Goal: Find specific page/section

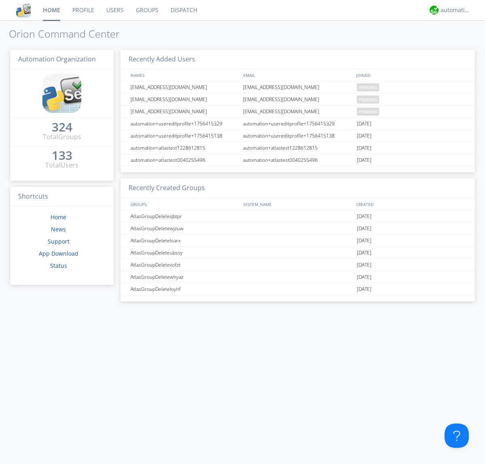
click at [114, 10] on link "Users" at bounding box center [115, 10] width 30 height 20
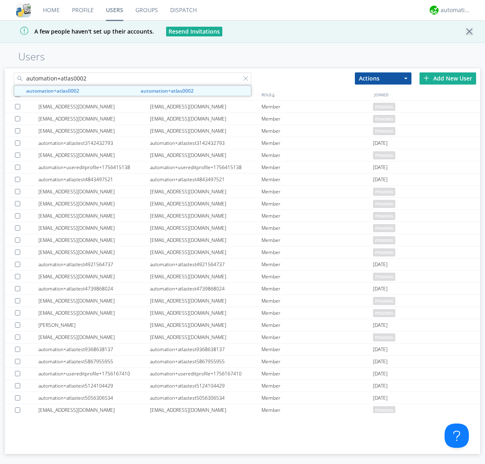
type input "automation+atlas0002"
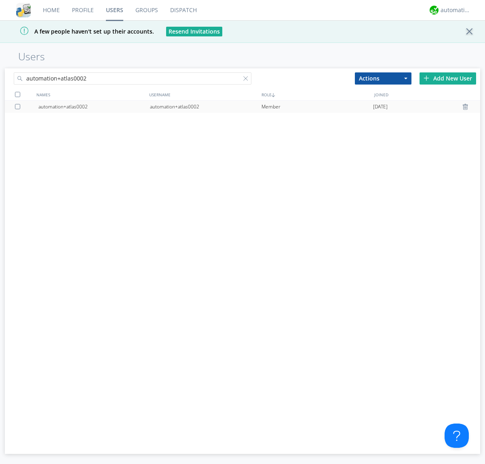
click at [205, 106] on div "automation+atlas0002" at bounding box center [206, 107] width 112 height 12
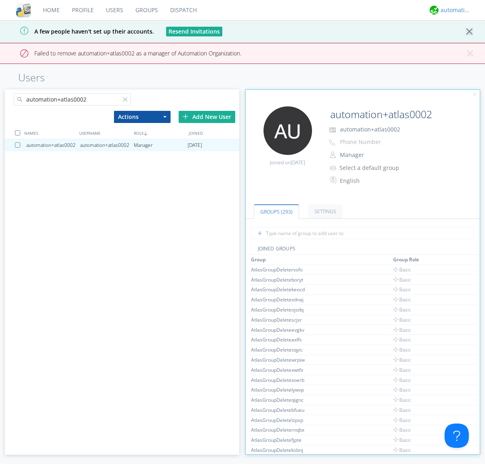
click at [453, 10] on div "automation+atlas" at bounding box center [456, 10] width 30 height 8
